Goal: Task Accomplishment & Management: Complete application form

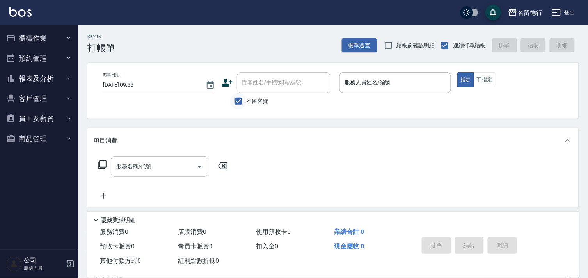
drag, startPoint x: 236, startPoint y: 102, endPoint x: 241, endPoint y: 96, distance: 6.9
click at [236, 102] on input "不留客資" at bounding box center [238, 101] width 16 height 16
checkbox input "false"
click at [256, 86] on div "顧客姓名/手機號碼/編號 顧客姓名/手機號碼/編號" at bounding box center [284, 82] width 94 height 21
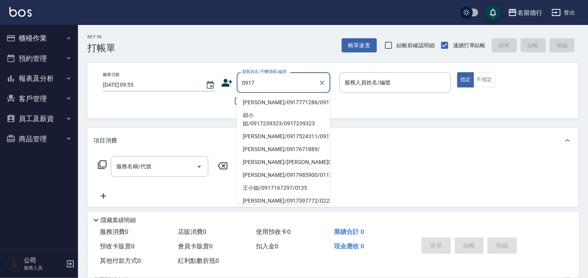
click at [251, 102] on li "[PERSON_NAME]/0917771286/0917771286" at bounding box center [284, 102] width 94 height 13
type input "[PERSON_NAME]/0917771286/0917771286"
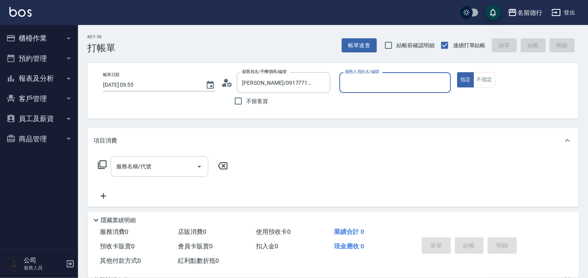
type input "[PERSON_NAME]-10"
click at [134, 167] on div "服務名稱/代號 服務名稱/代號" at bounding box center [160, 166] width 98 height 21
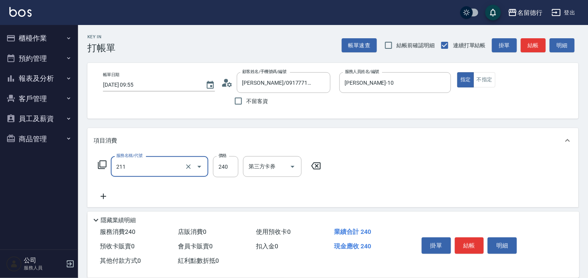
type input "洗髮券(211)"
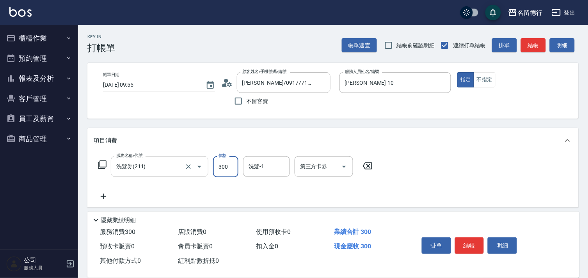
type input "300"
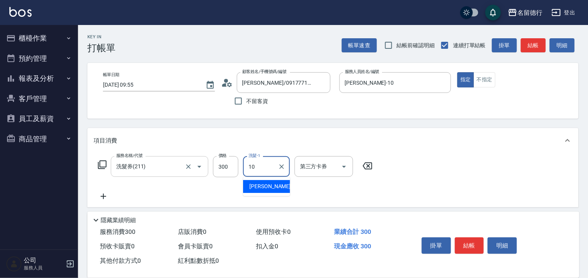
type input "[PERSON_NAME]-10"
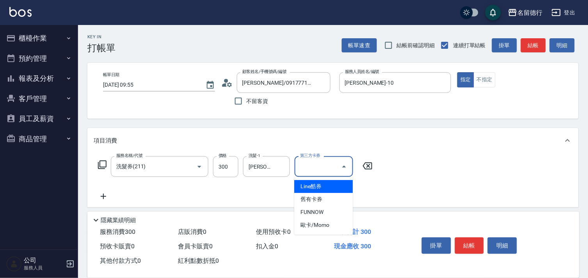
click at [299, 166] on input "第三方卡券" at bounding box center [318, 167] width 40 height 14
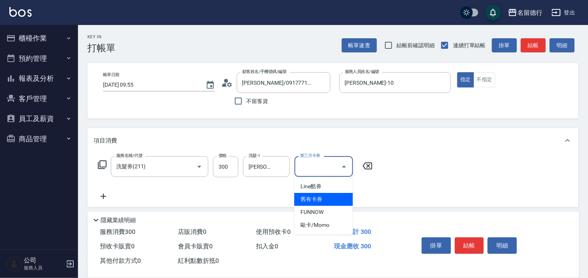
click at [307, 196] on span "舊有卡券" at bounding box center [323, 199] width 59 height 13
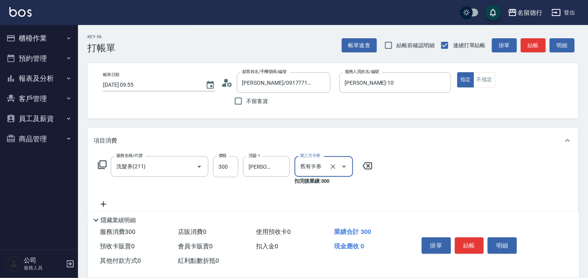
type input "舊有卡券"
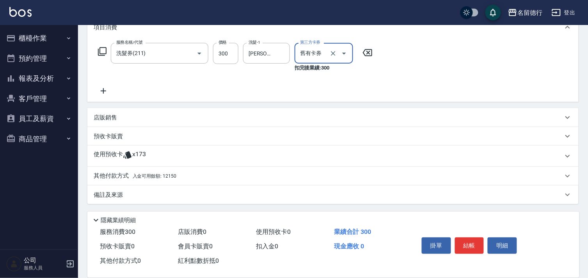
click at [104, 133] on p "預收卡販賣" at bounding box center [108, 136] width 29 height 8
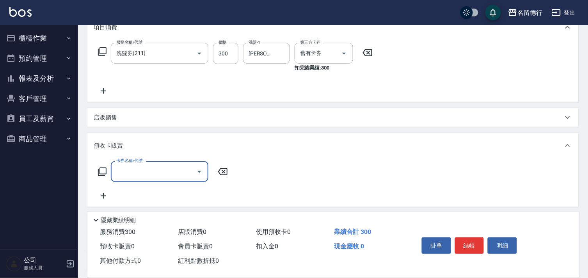
scroll to position [0, 0]
click at [125, 173] on input "卡券名稱/代號" at bounding box center [153, 172] width 79 height 14
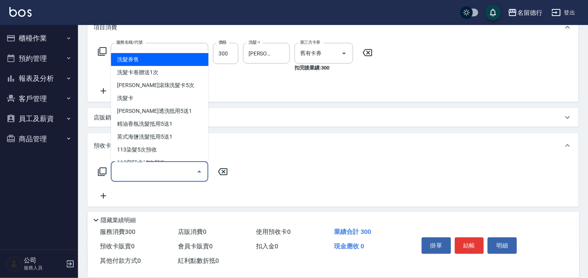
click at [146, 61] on span "洗髮券售" at bounding box center [160, 59] width 98 height 13
type input "洗髮券售(991)"
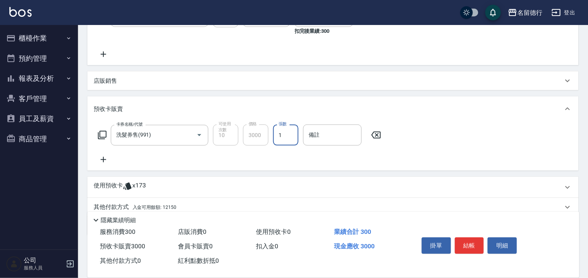
scroll to position [181, 0]
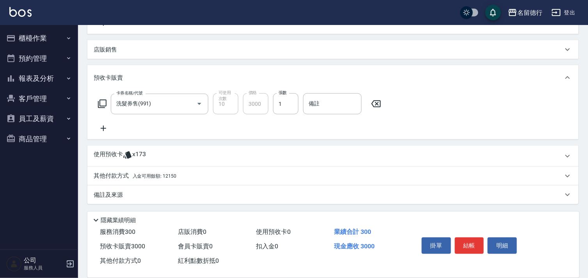
click at [146, 173] on span "入金可用餘額: 12150" at bounding box center [155, 175] width 44 height 5
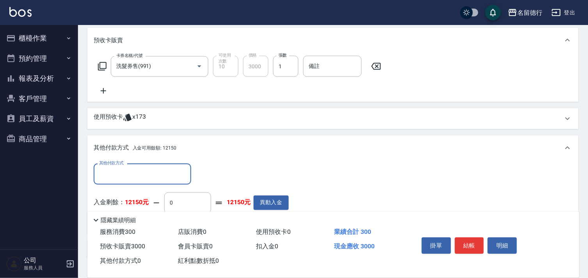
scroll to position [272, 0]
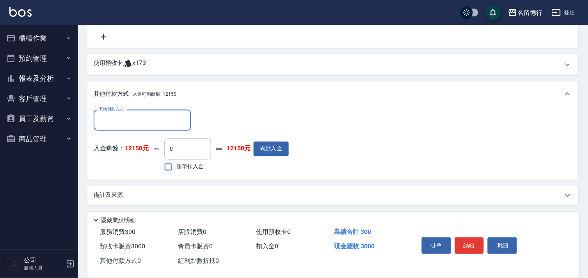
click at [167, 165] on input "整筆扣入金" at bounding box center [168, 167] width 16 height 16
checkbox input "true"
type input "3000"
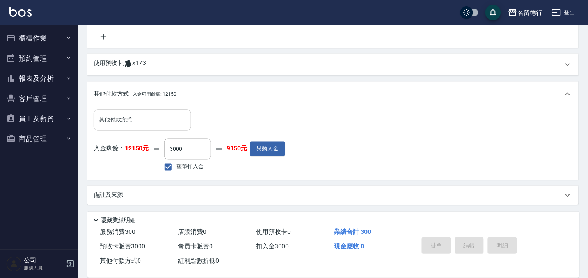
type input "[DATE] 10:33"
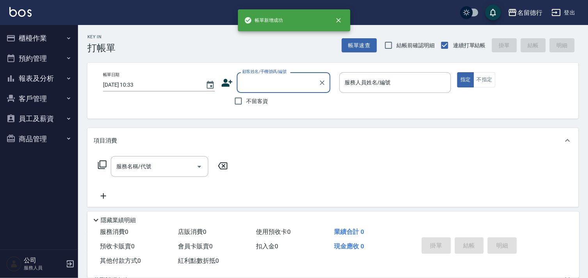
scroll to position [0, 0]
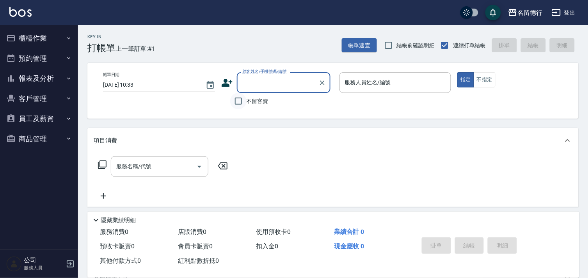
click at [240, 100] on input "不留客資" at bounding box center [238, 101] width 16 height 16
checkbox input "true"
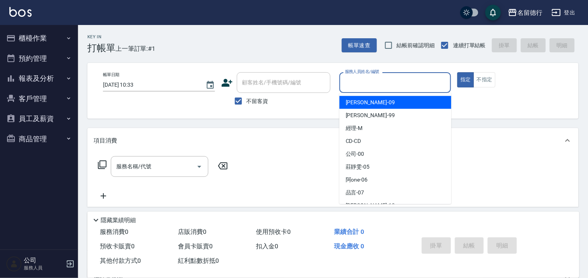
click at [355, 83] on input "服務人員姓名/編號" at bounding box center [395, 83] width 105 height 14
click at [357, 104] on span "[PERSON_NAME] -09" at bounding box center [370, 102] width 49 height 8
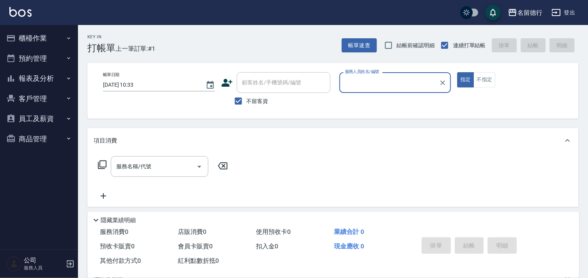
type input "[PERSON_NAME]-09"
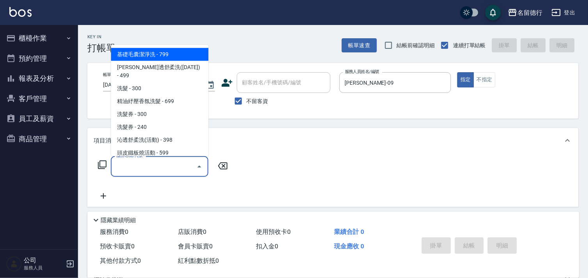
click at [132, 167] on input "服務名稱/代號" at bounding box center [153, 167] width 79 height 14
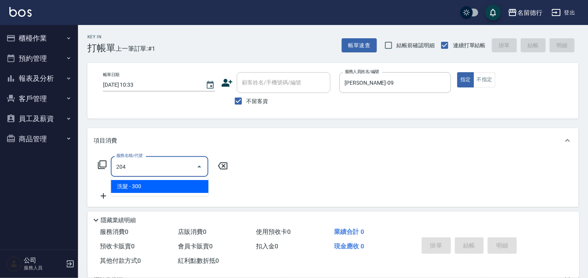
click at [144, 180] on span "洗髮 - 300" at bounding box center [160, 186] width 98 height 13
click at [144, 180] on div "服務名稱/代號 204 服務名稱/代號" at bounding box center [163, 178] width 139 height 44
type input "洗髮(204)"
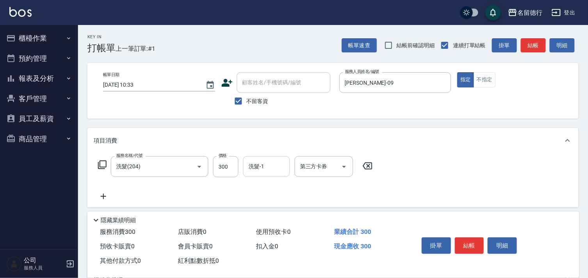
click at [271, 162] on input "洗髮-1" at bounding box center [267, 167] width 40 height 14
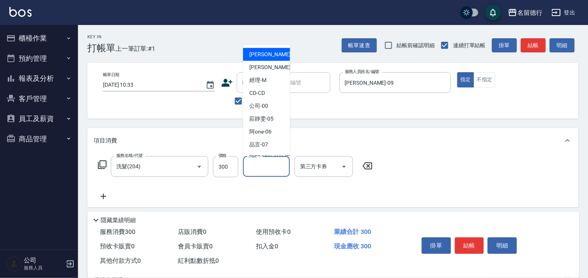
click at [272, 55] on div "[PERSON_NAME] -09" at bounding box center [266, 54] width 47 height 13
type input "[PERSON_NAME]-09"
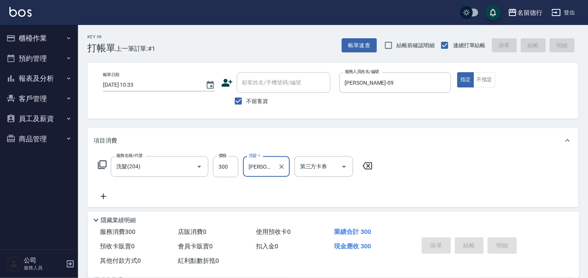
type input "[DATE] 10:47"
